Goal: Check status: Check status

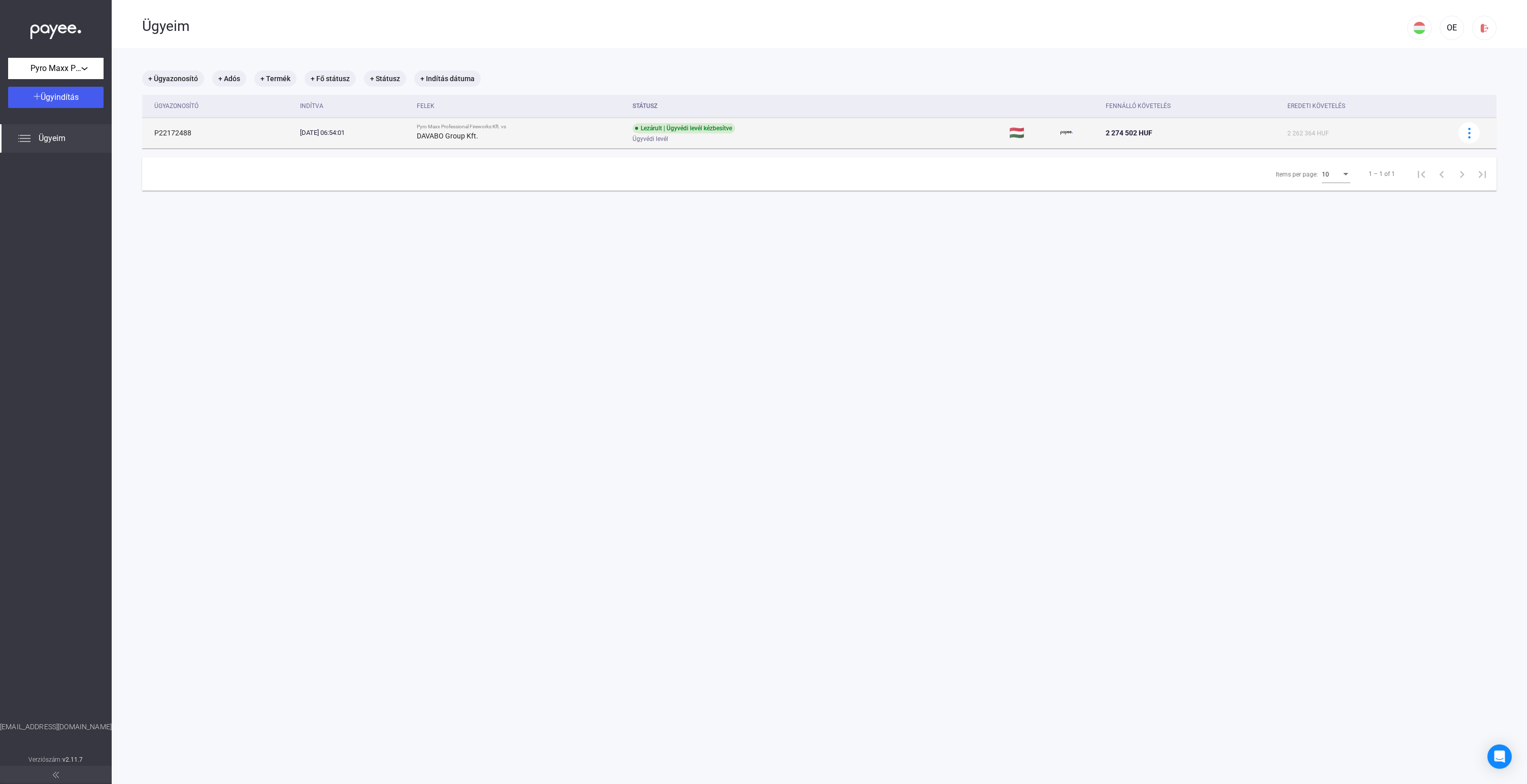
click at [668, 137] on span "Ügyvédi levél" at bounding box center [649, 138] width 35 height 12
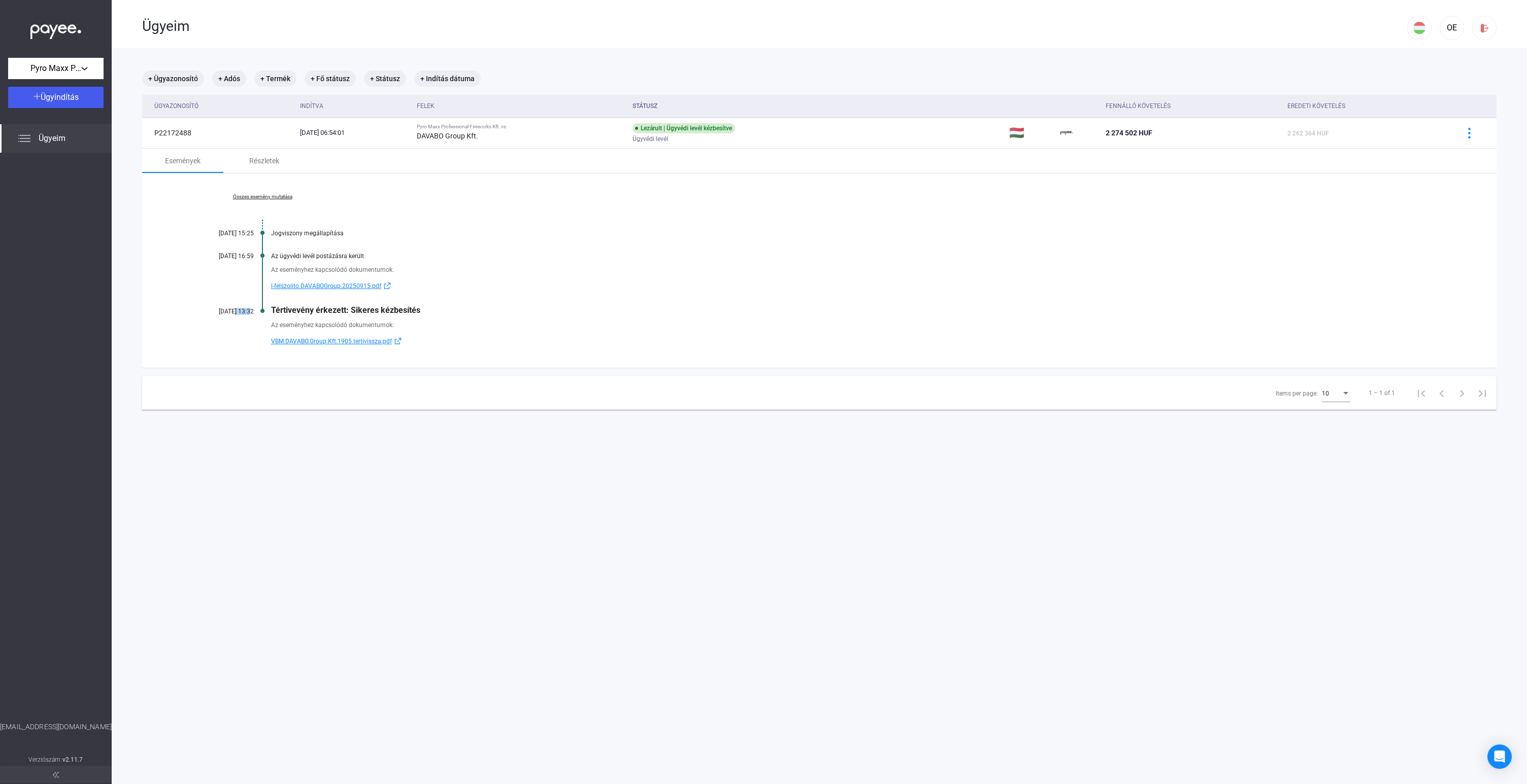
drag, startPoint x: 219, startPoint y: 310, endPoint x: 237, endPoint y: 312, distance: 18.1
click at [236, 312] on div "[DATE] 13:32" at bounding box center [224, 311] width 61 height 7
click at [320, 343] on span "VBM.DAVABO.Group.Kft.1905.tertivissza.pdf" at bounding box center [332, 341] width 121 height 12
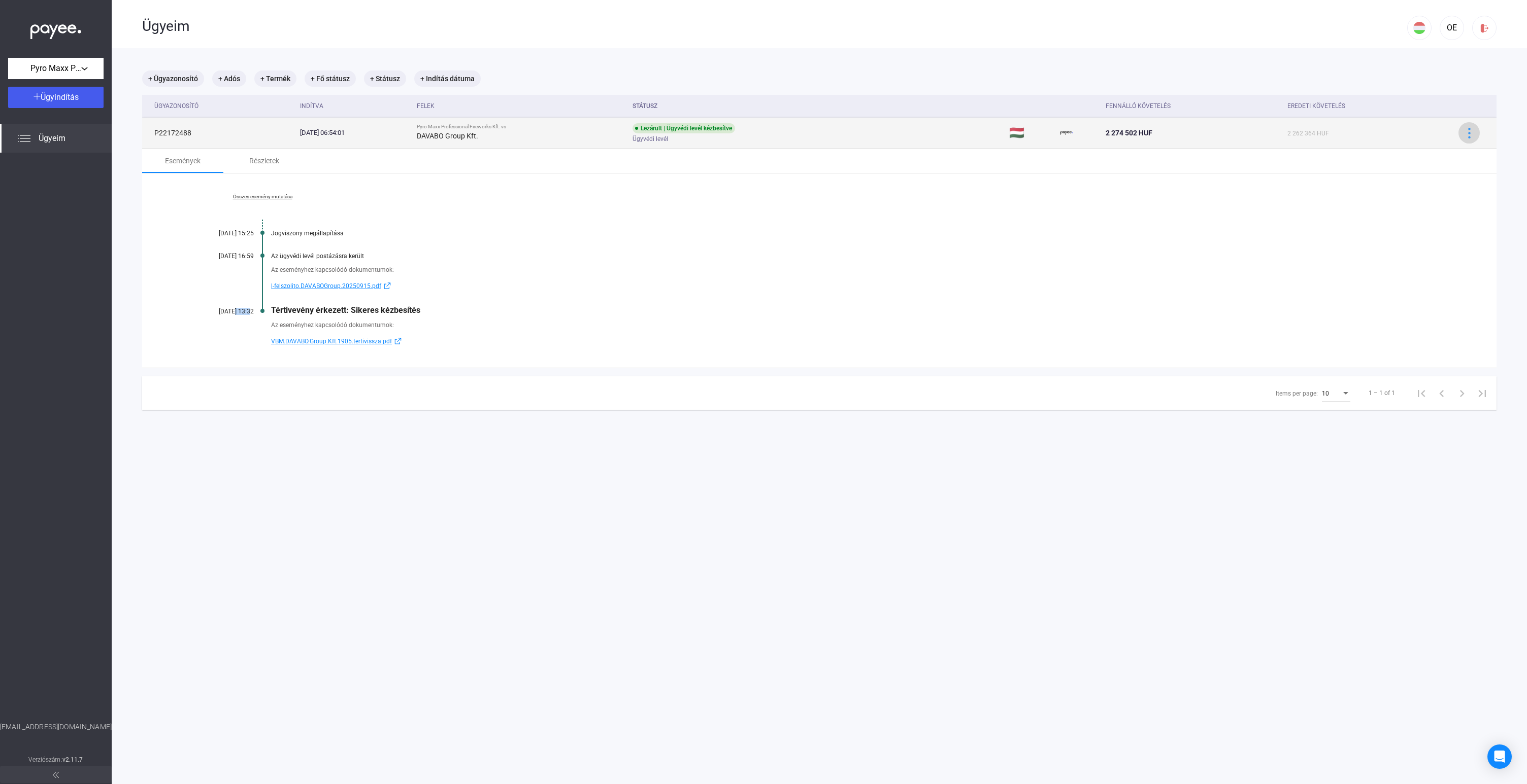
click at [1478, 136] on button at bounding box center [1469, 133] width 21 height 21
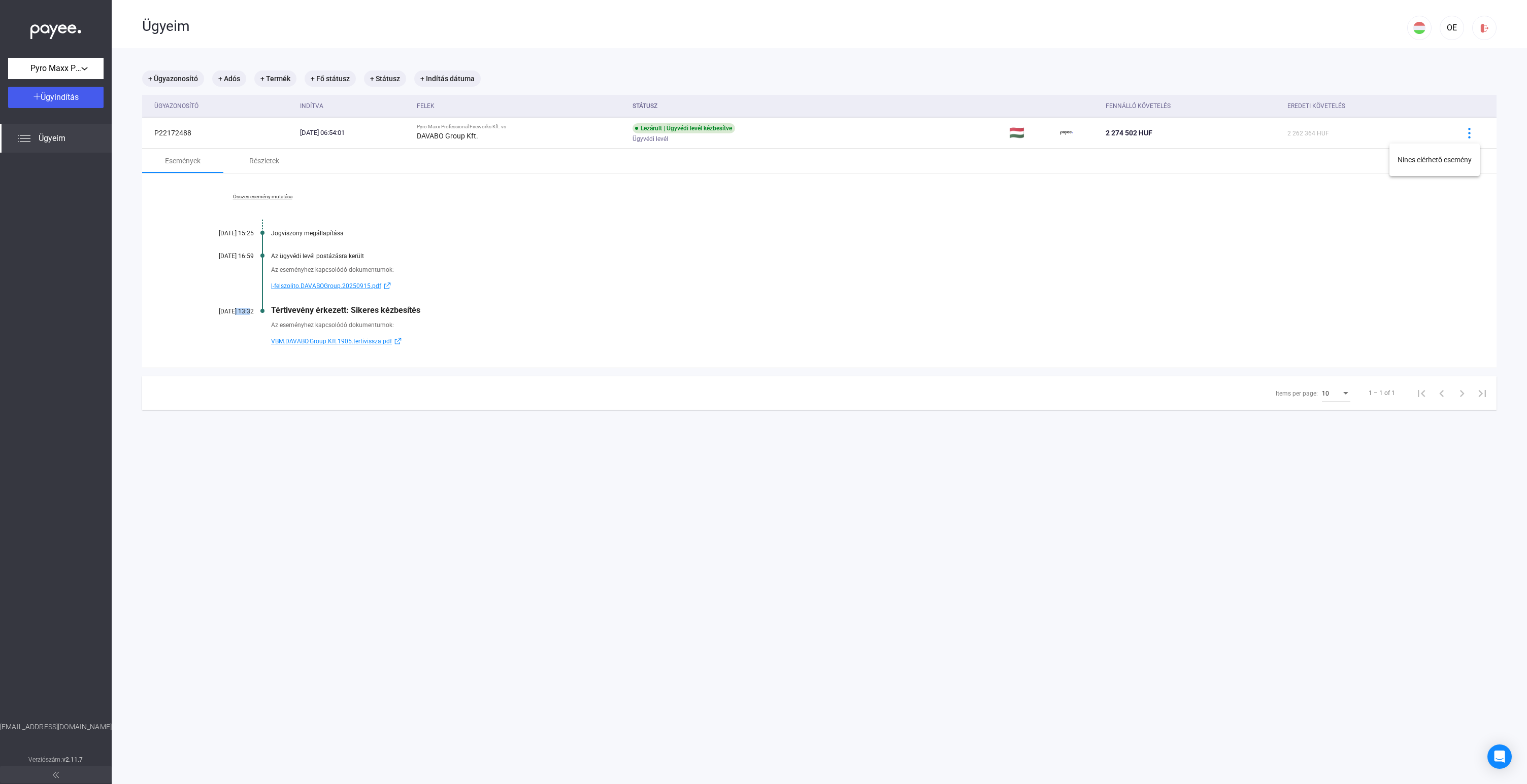
click at [1218, 238] on div at bounding box center [763, 392] width 1527 height 784
click at [262, 158] on div "Részletek" at bounding box center [264, 160] width 30 height 12
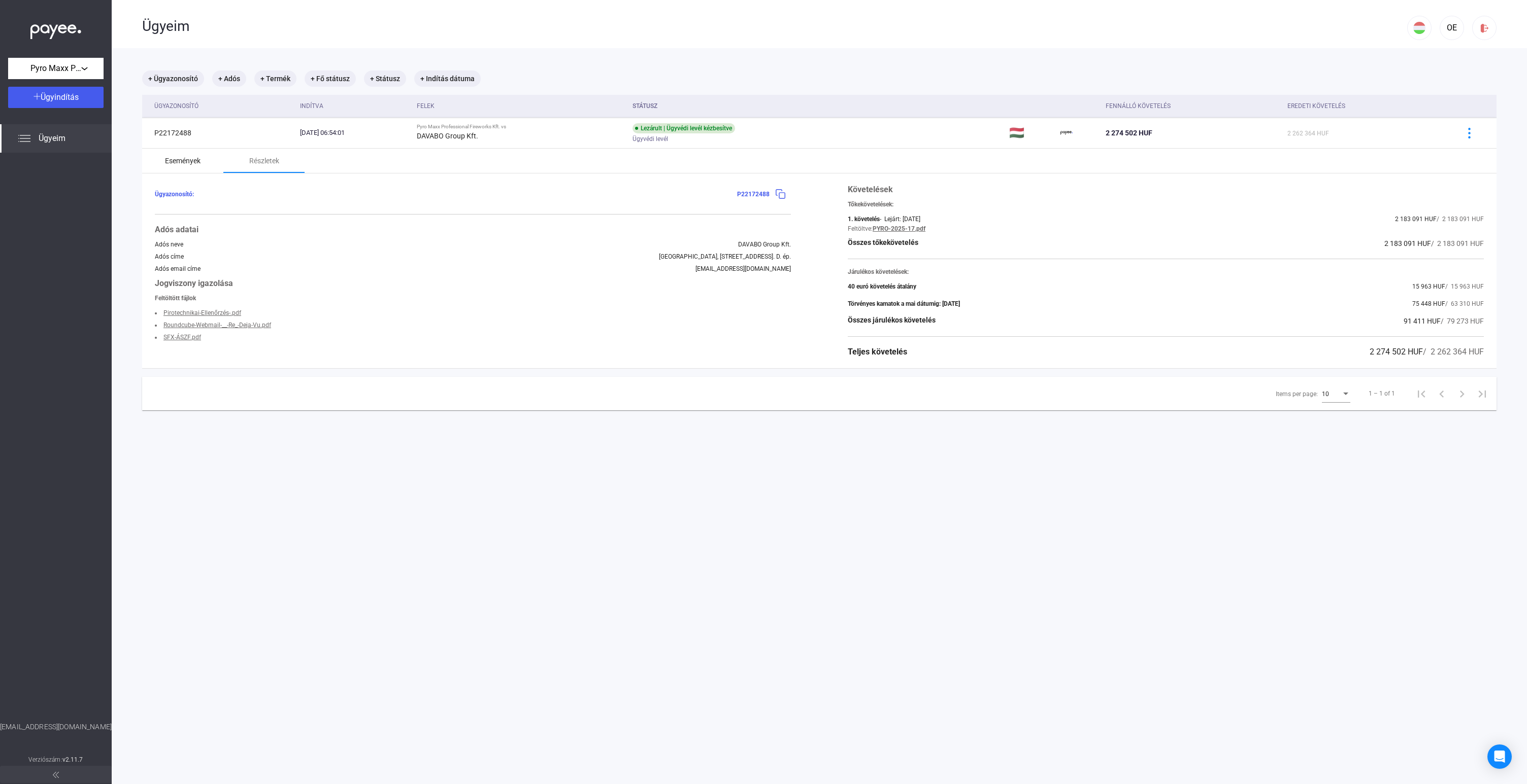
click at [177, 167] on div "Események" at bounding box center [183, 161] width 81 height 25
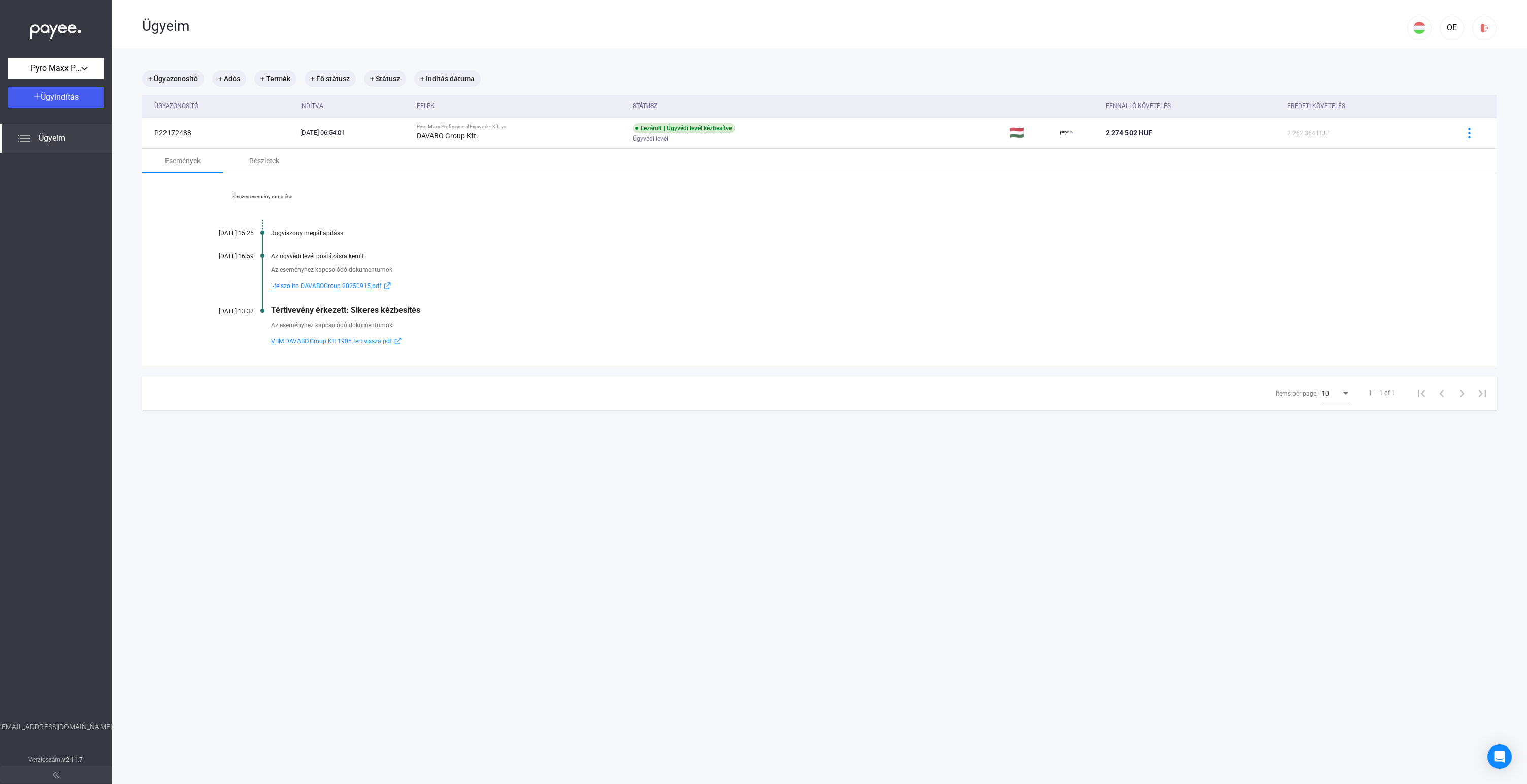
click at [19, 141] on img at bounding box center [24, 138] width 12 height 12
click at [27, 139] on img at bounding box center [24, 138] width 12 height 12
click at [56, 139] on span "Ügyeim" at bounding box center [52, 138] width 27 height 12
